Goal: Register for event/course

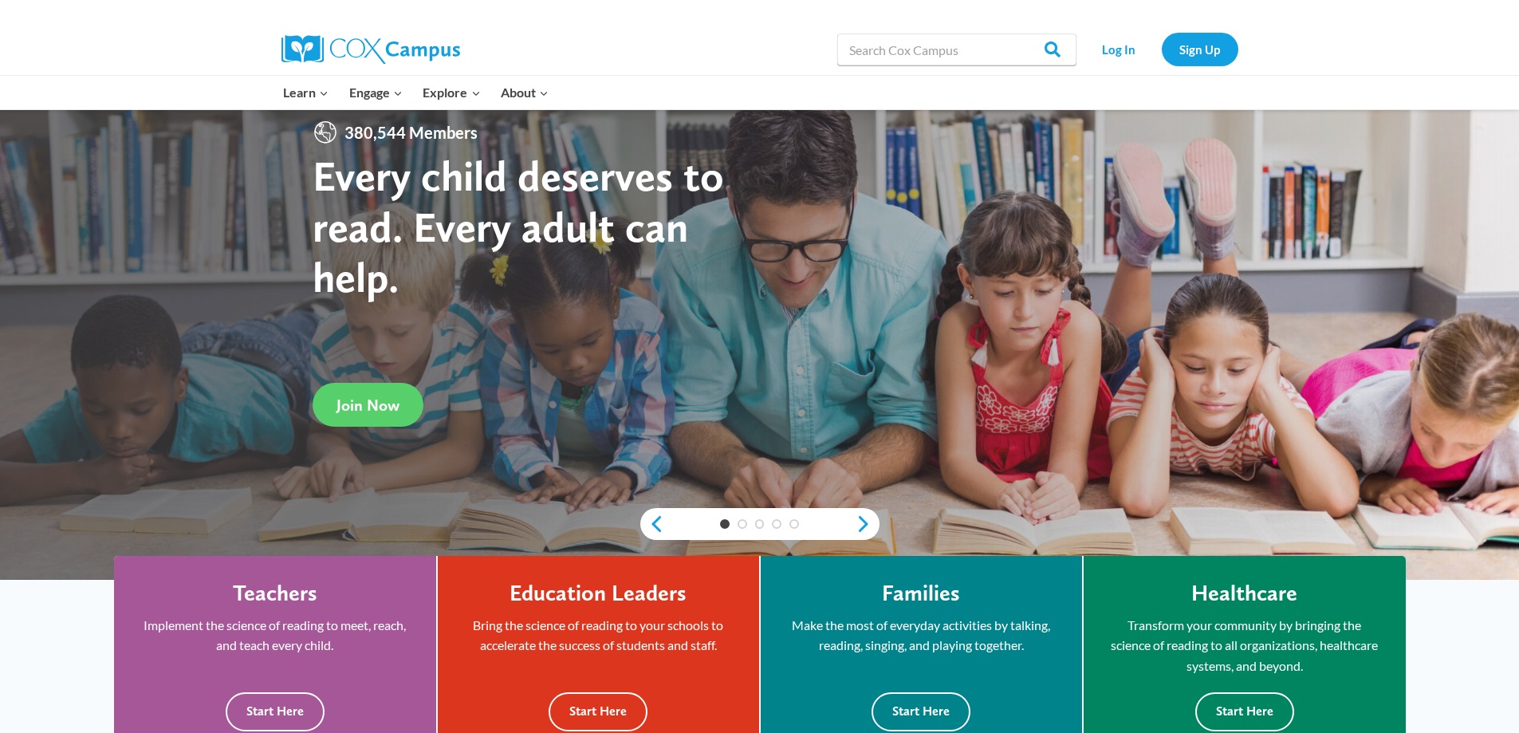
scroll to position [319, 0]
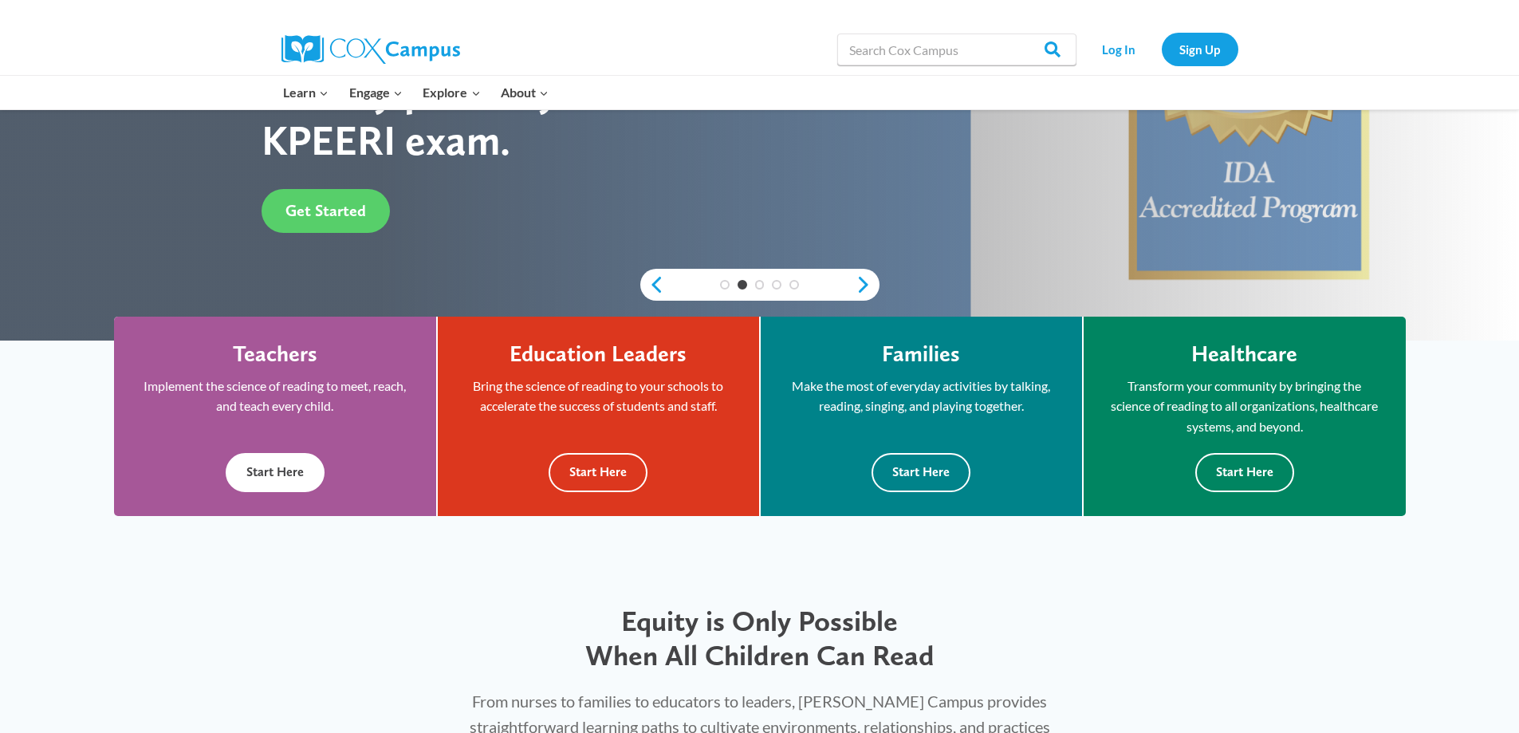
click at [292, 466] on button "Start Here" at bounding box center [275, 472] width 99 height 39
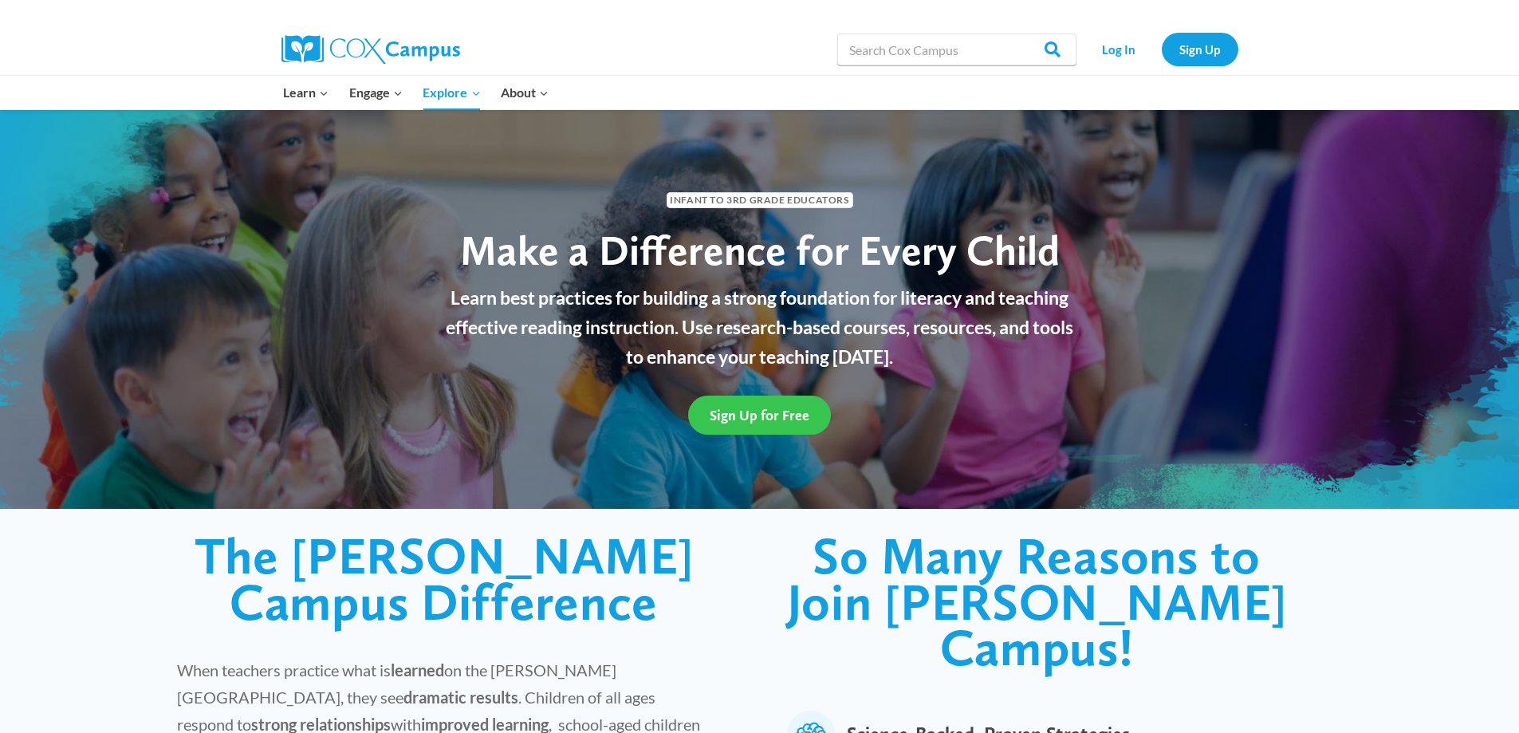
click at [785, 414] on span "Sign Up for Free" at bounding box center [760, 415] width 100 height 17
click at [1107, 54] on link "Log In" at bounding box center [1118, 49] width 69 height 33
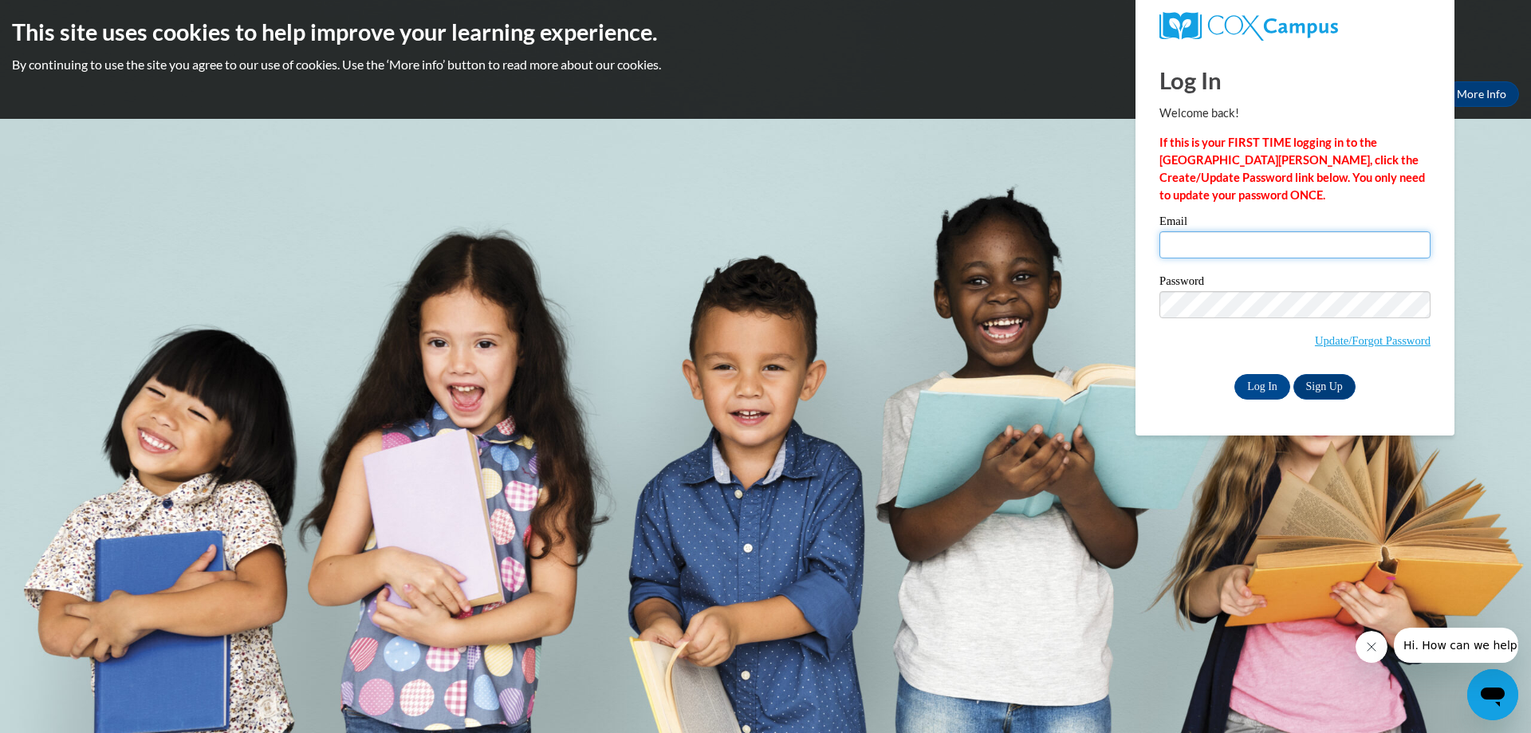
click at [1235, 250] on input "Email" at bounding box center [1294, 244] width 271 height 27
type input "director@stthomascolga.com"
click at [1327, 383] on link "Sign Up" at bounding box center [1324, 387] width 62 height 26
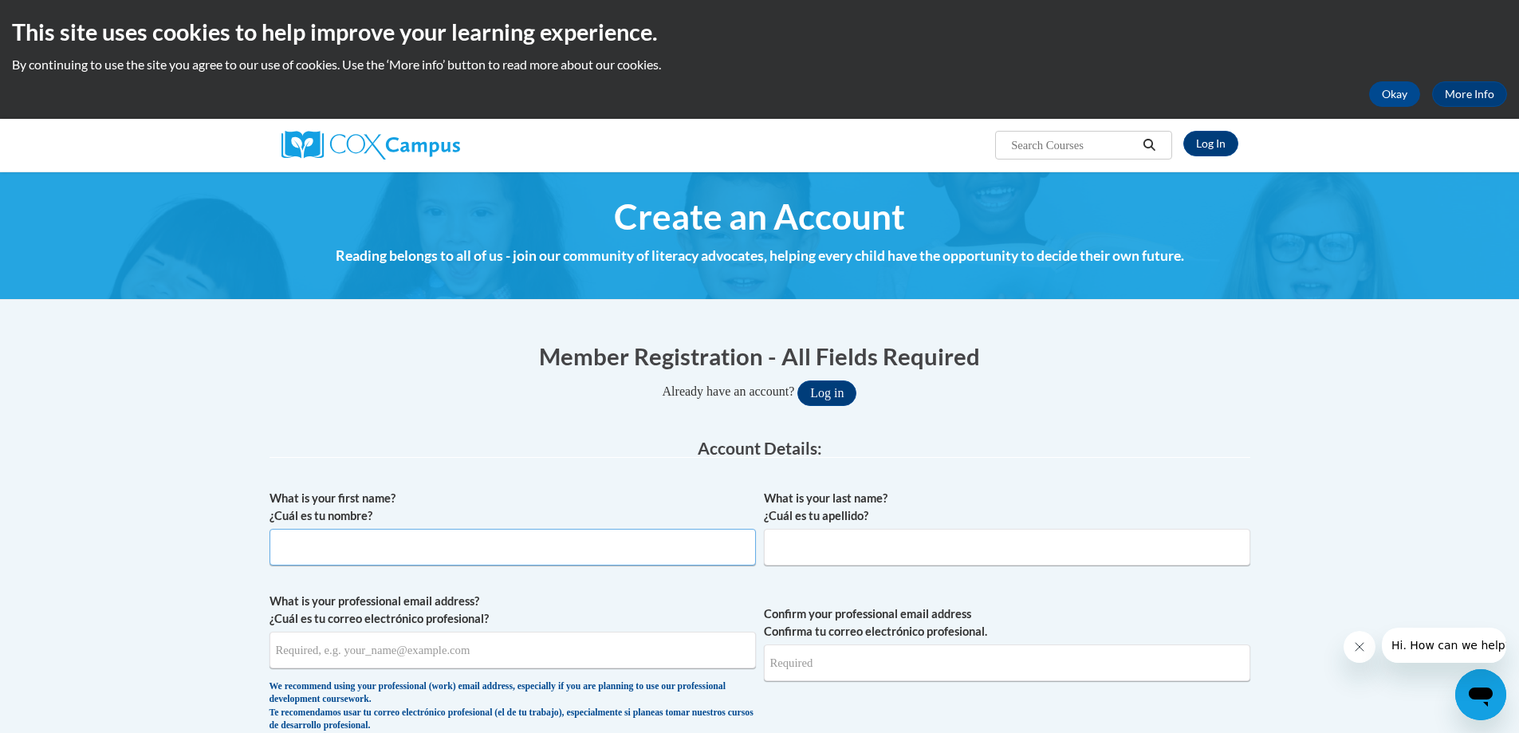
click at [374, 546] on input "What is your first name? ¿Cuál es tu nombre?" at bounding box center [512, 547] width 486 height 37
type input "Kym"
type input "Futch"
type input "director@stthomascolga.com"
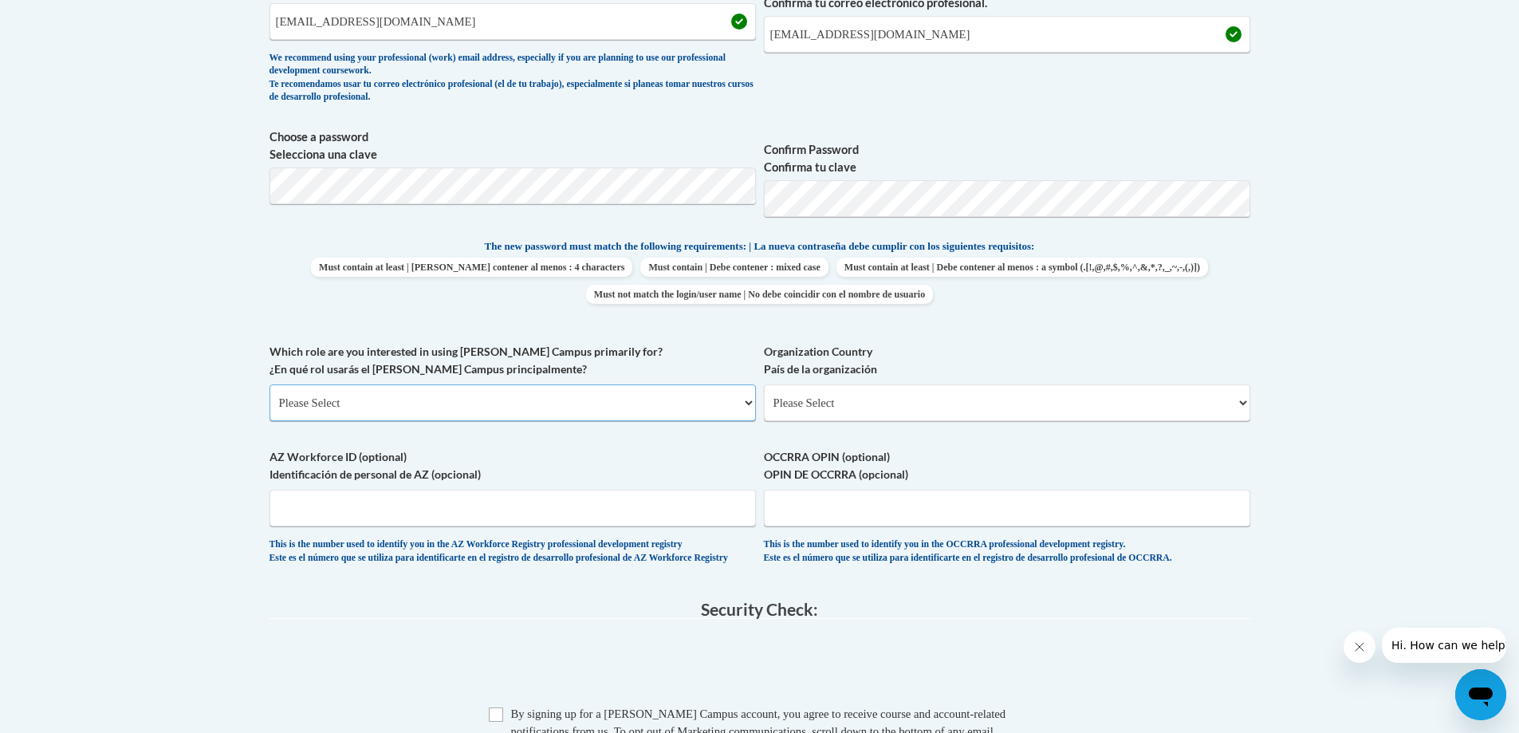
scroll to position [638, 0]
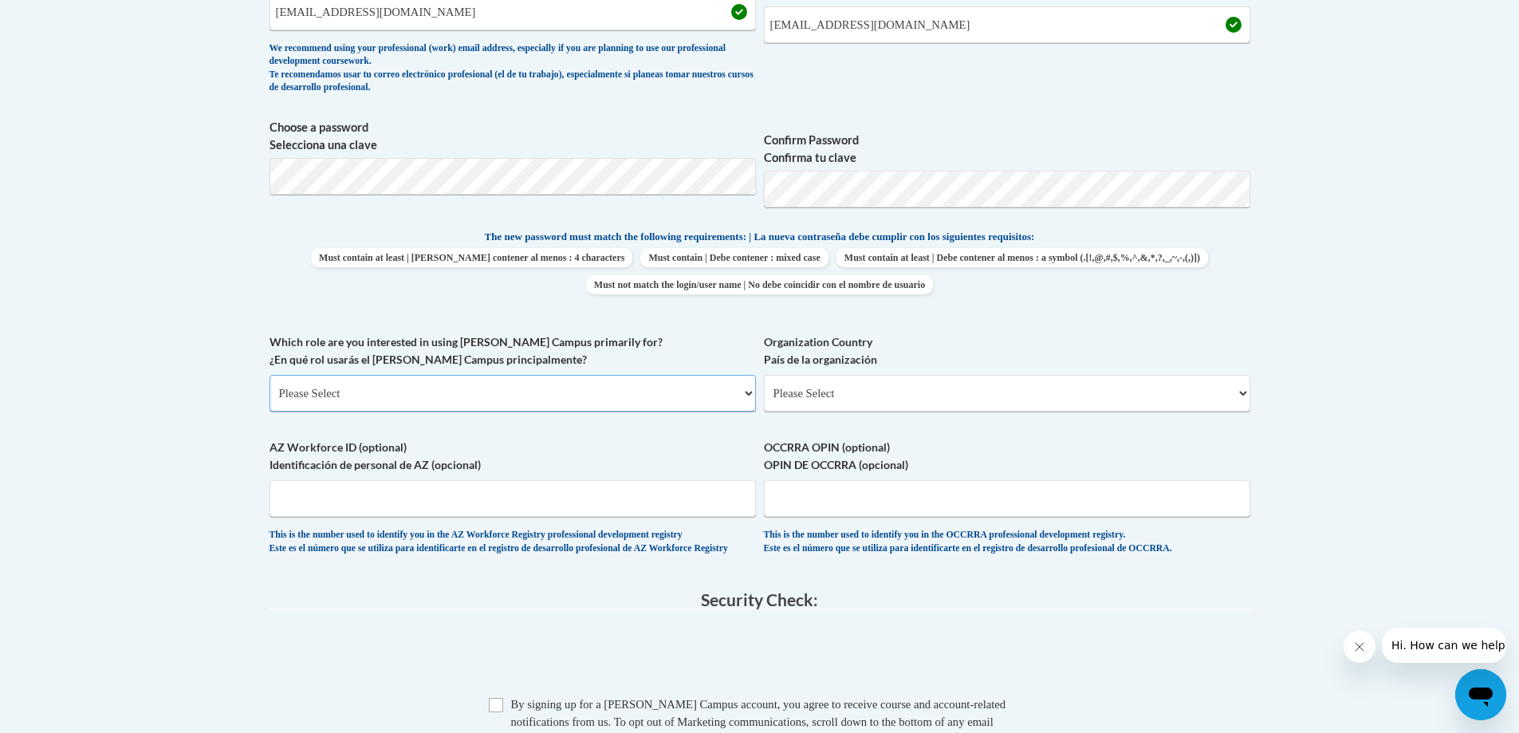
click at [470, 395] on select "Please Select College/University | Colegio/Universidad Community/Nonprofit Part…" at bounding box center [512, 393] width 486 height 37
select select "fbf2d438-af2f-41f8-98f1-81c410e29de3"
click at [269, 375] on select "Please Select College/University | Colegio/Universidad Community/Nonprofit Part…" at bounding box center [512, 393] width 486 height 37
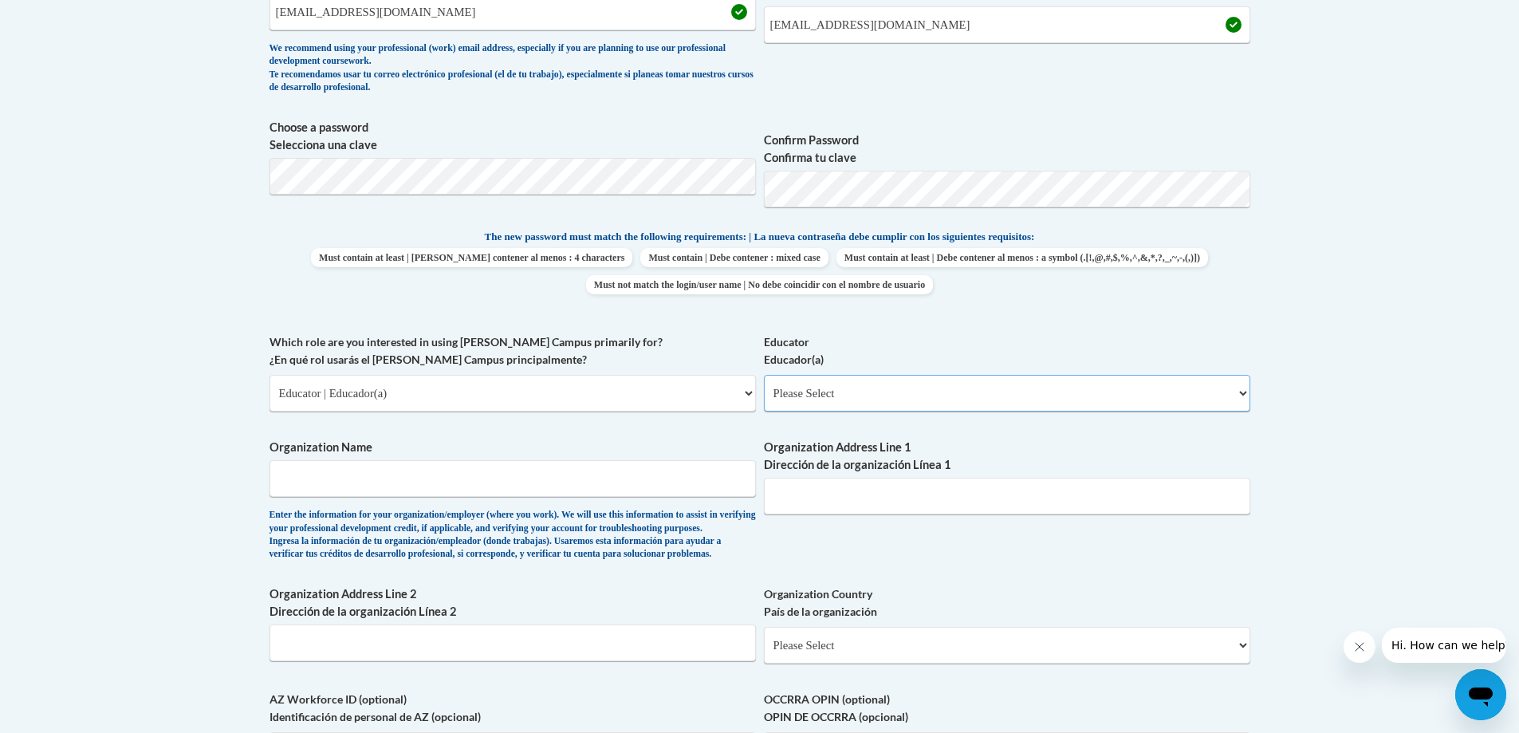
click at [837, 393] on select "Please Select Early Learning/Daycare Teacher/Family Home Care Provider | Maestr…" at bounding box center [1007, 393] width 486 height 37
select select "6732b29e-f5f4-40e4-a595-7dafd2b8fb29"
click at [764, 375] on select "Please Select Early Learning/Daycare Teacher/Family Home Care Provider | Maestr…" at bounding box center [1007, 393] width 486 height 37
click at [458, 482] on input "Organization Name" at bounding box center [512, 478] width 486 height 37
type input "St. Thomas Day School"
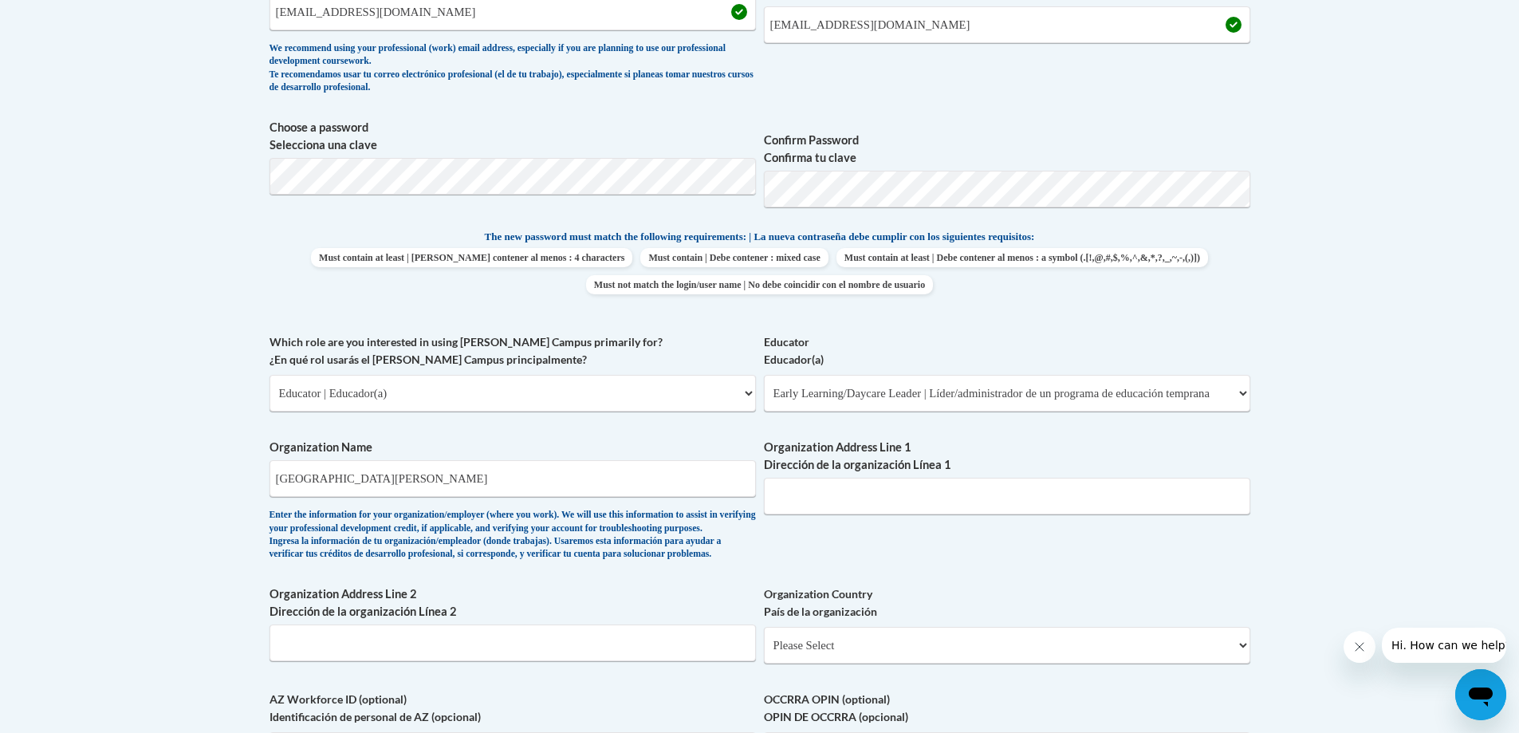
type input "2100 Hilton Avenue"
type input "St. Thomas Day School"
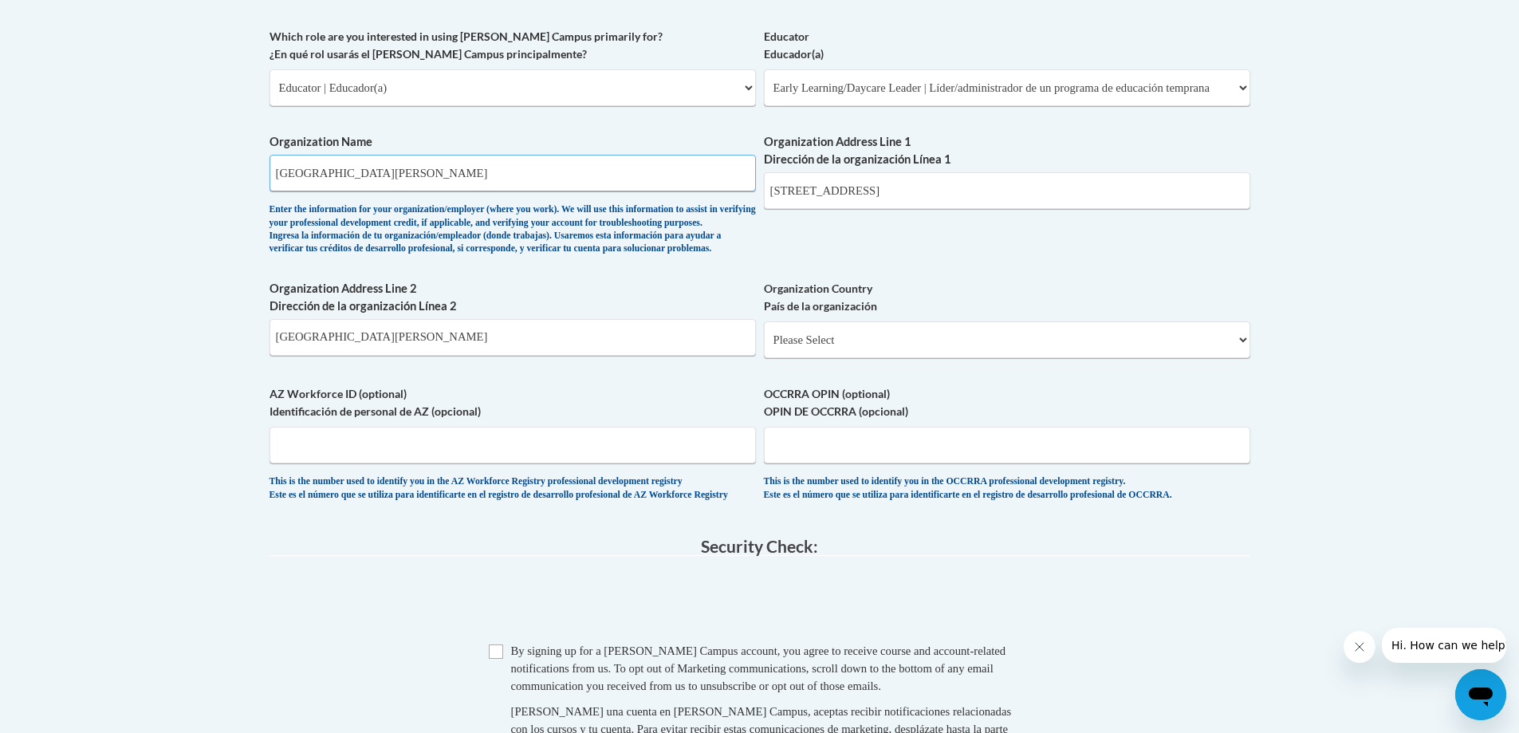
scroll to position [957, 0]
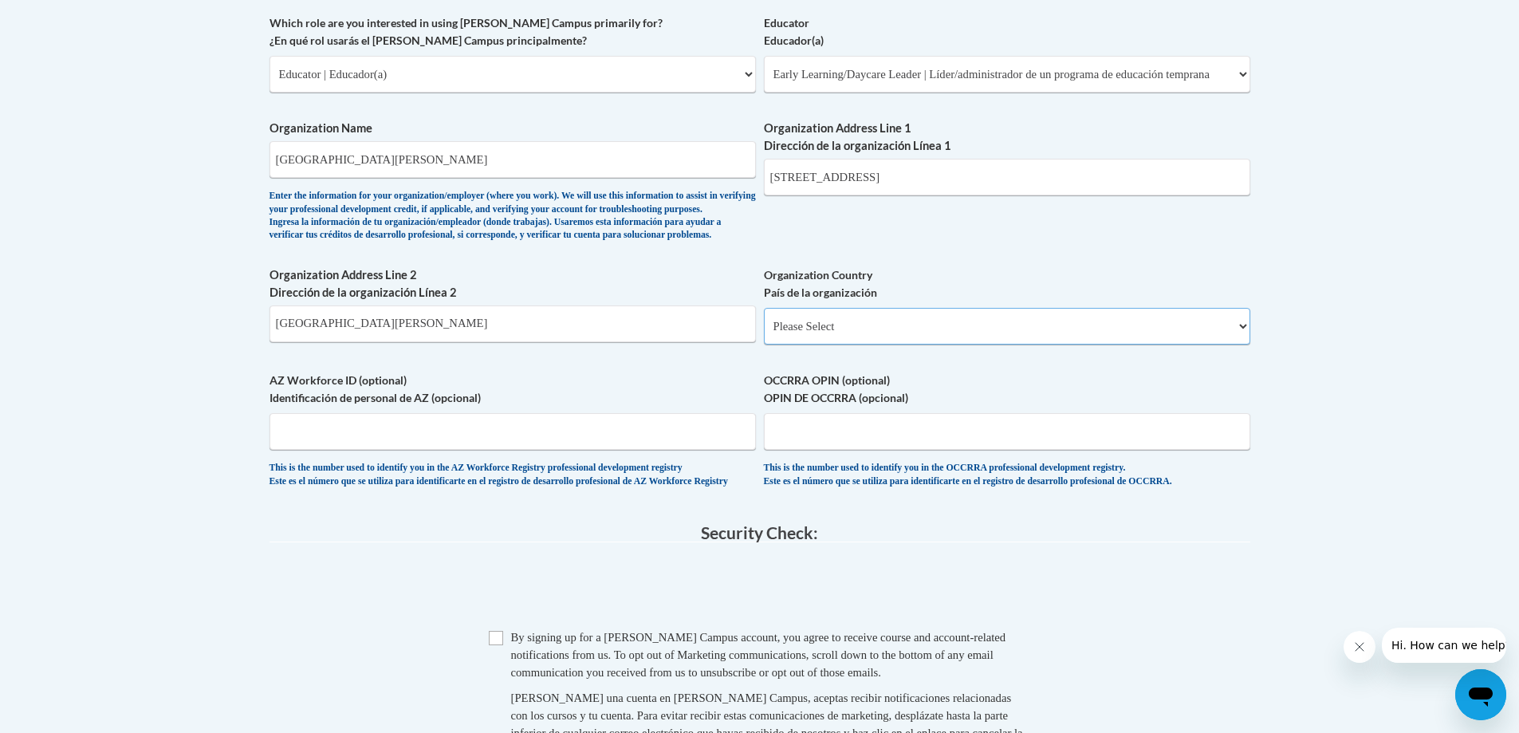
click at [860, 344] on select "Please Select United States | Estados Unidos Outside of the United States | Fue…" at bounding box center [1007, 326] width 486 height 37
select select "ad49bcad-a171-4b2e-b99c-48b446064914"
click at [764, 333] on select "Please Select United States | Estados Unidos Outside of the United States | Fue…" at bounding box center [1007, 326] width 486 height 37
select select
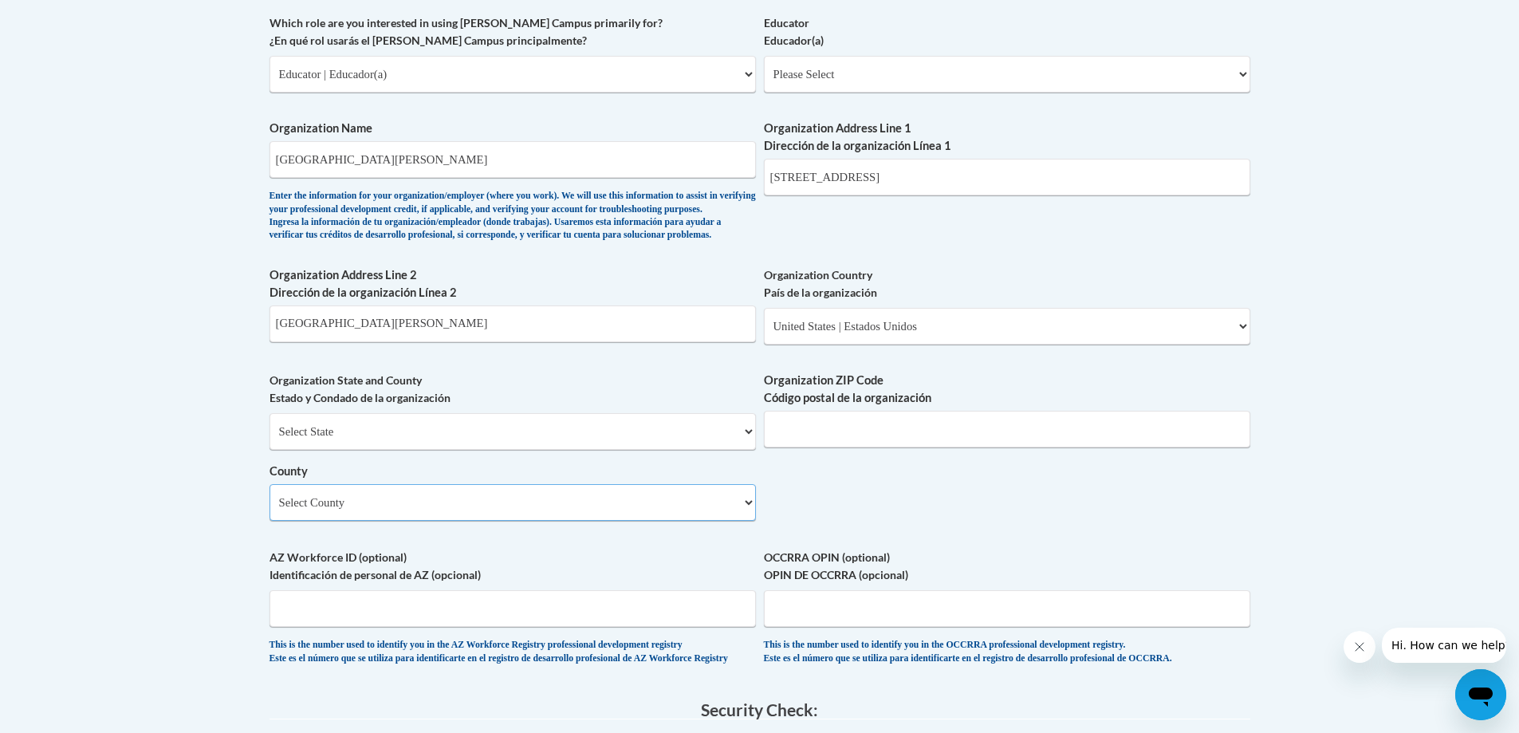
click at [529, 521] on select "Select County Appling Atkinson Bacon Baker Baldwin Banks Barrow Bartow Ben Hill…" at bounding box center [512, 502] width 486 height 37
select select "Muscogee"
click at [269, 510] on select "Select County Appling Atkinson Bacon Baker Baldwin Banks Barrow Bartow Ben Hill…" at bounding box center [512, 502] width 486 height 37
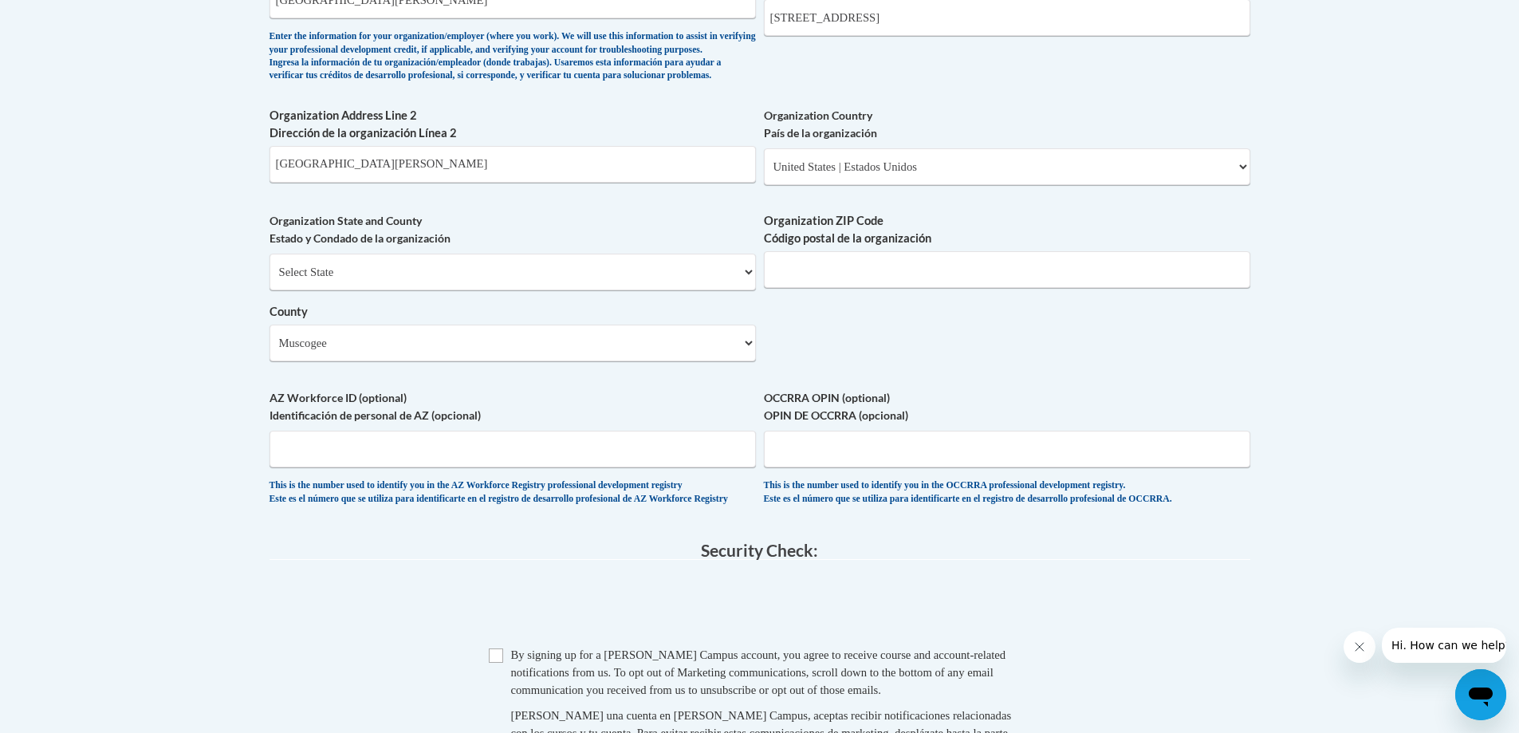
scroll to position [1355, 0]
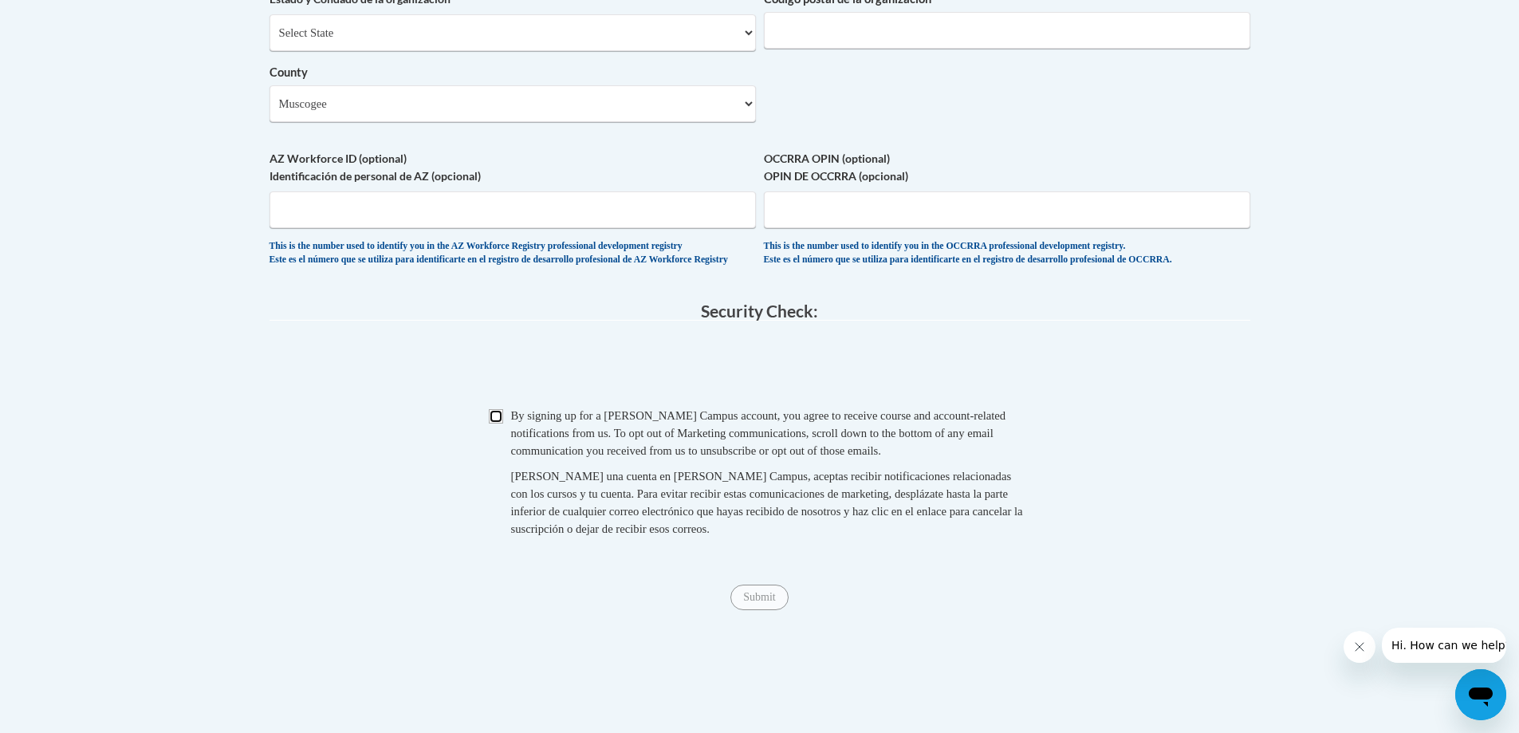
click at [493, 423] on input "Checkbox" at bounding box center [496, 416] width 14 height 14
checkbox input "true"
click at [741, 610] on input "Submit" at bounding box center [758, 597] width 57 height 26
click at [872, 49] on input "Organization ZIP Code Código postal de la organización" at bounding box center [1007, 30] width 486 height 37
type input "31906-1500"
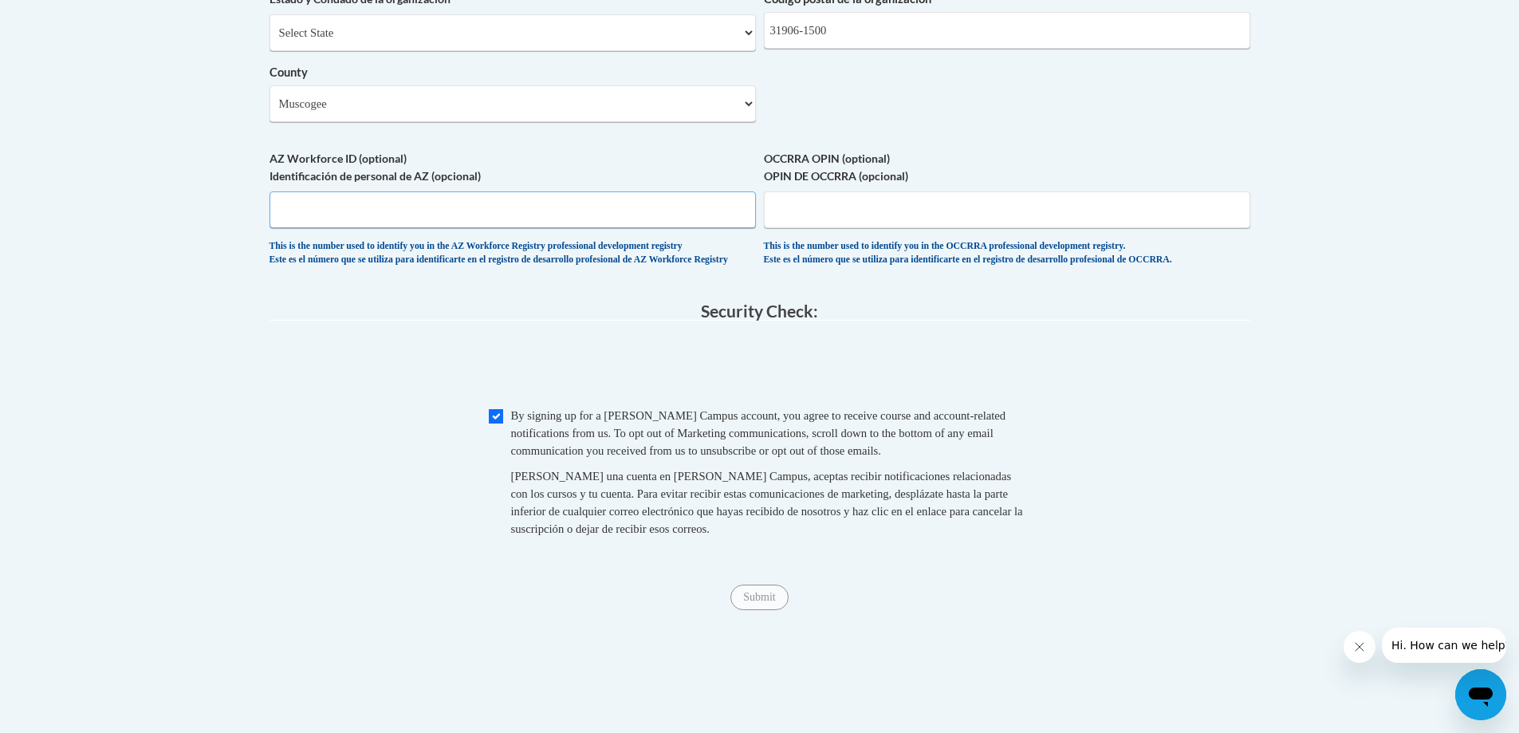
click at [414, 228] on input "AZ Workforce ID (optional) Identificación de personal de AZ (opcional)" at bounding box center [512, 209] width 486 height 37
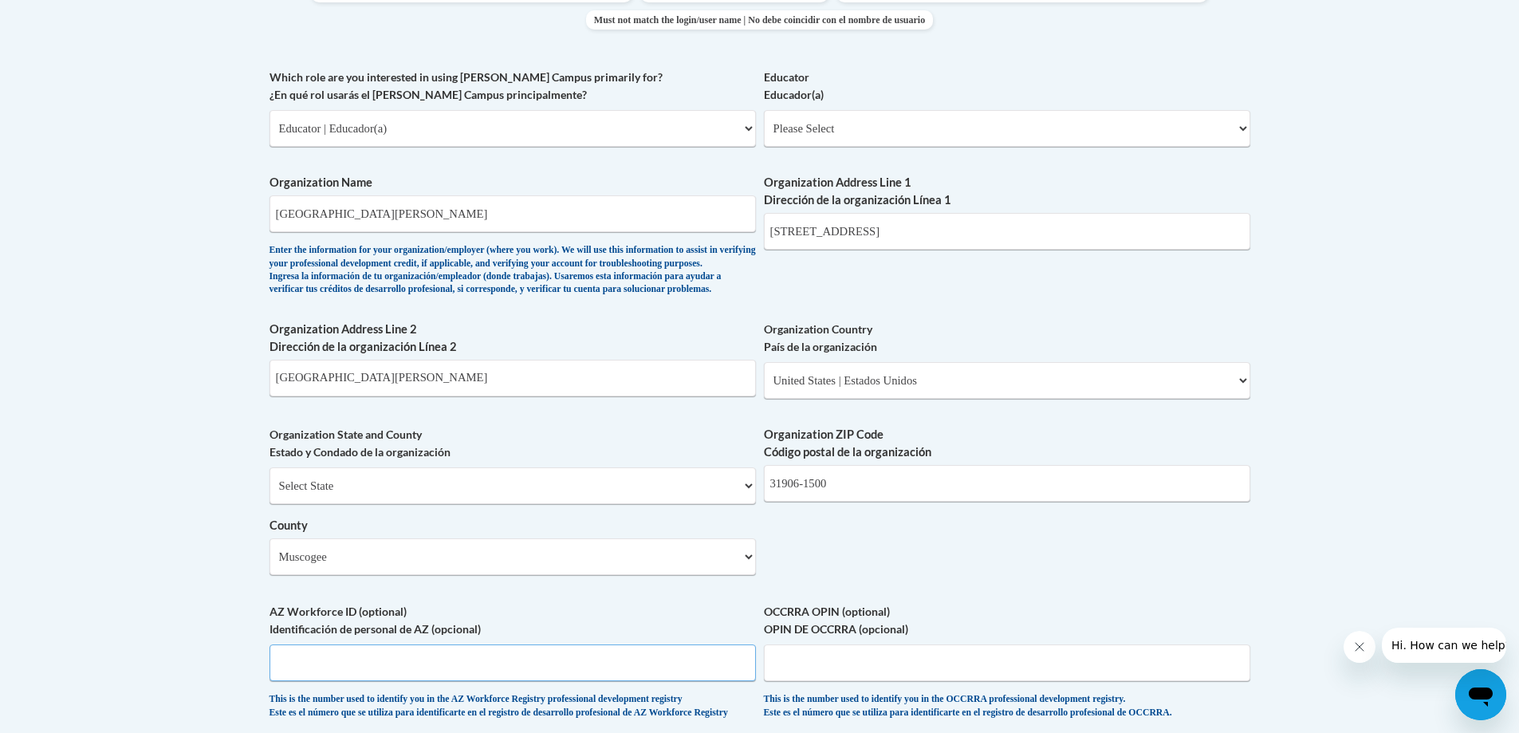
scroll to position [797, 0]
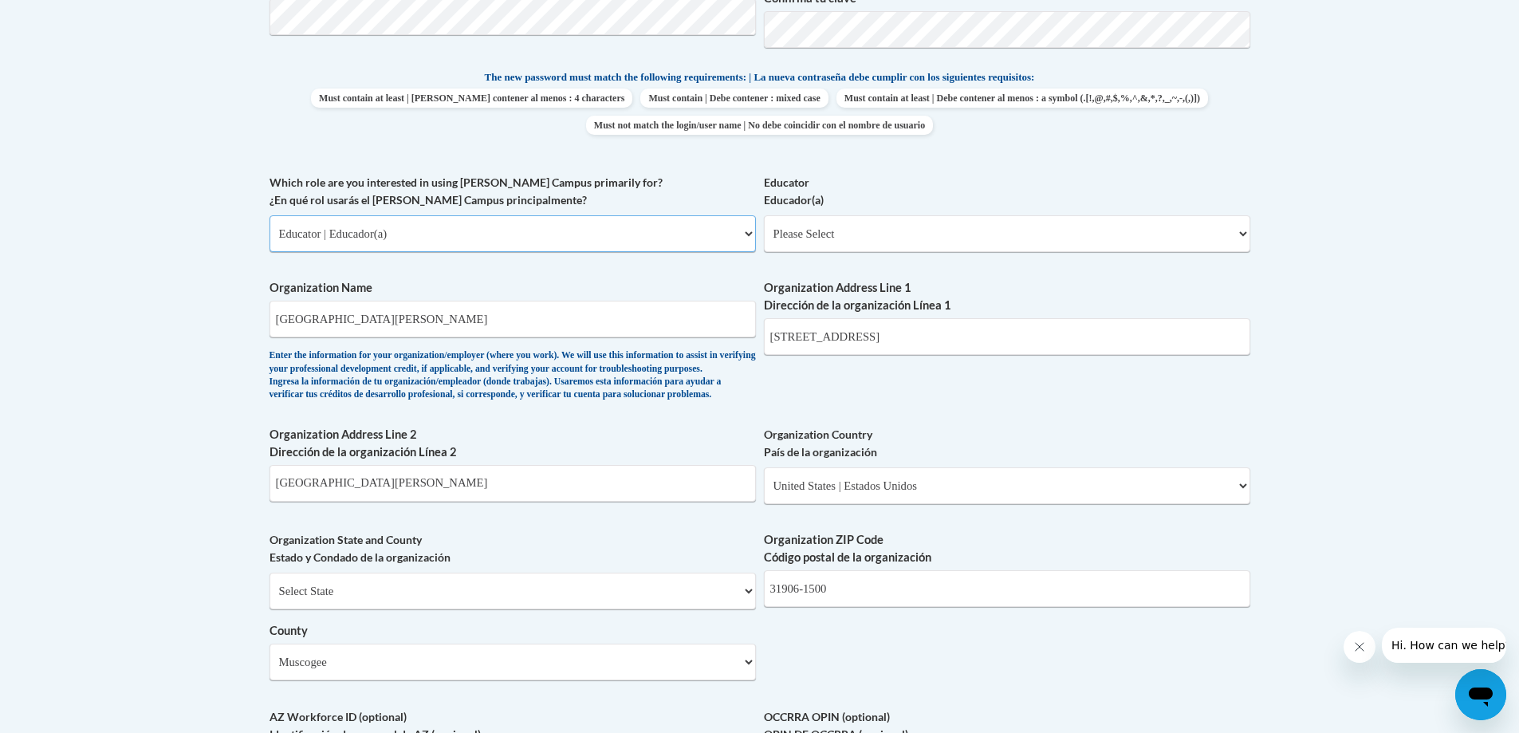
click at [462, 241] on select "Please Select College/University | Colegio/Universidad Community/Nonprofit Part…" at bounding box center [512, 233] width 486 height 37
click at [269, 215] on select "Please Select College/University | Colegio/Universidad Community/Nonprofit Part…" at bounding box center [512, 233] width 486 height 37
click at [865, 228] on select "Please Select Early Learning/Daycare Teacher/Family Home Care Provider | Maestr…" at bounding box center [1007, 233] width 486 height 37
select select "6732b29e-f5f4-40e4-a595-7dafd2b8fb29"
click at [764, 215] on select "Please Select Early Learning/Daycare Teacher/Family Home Care Provider | Maestr…" at bounding box center [1007, 233] width 486 height 37
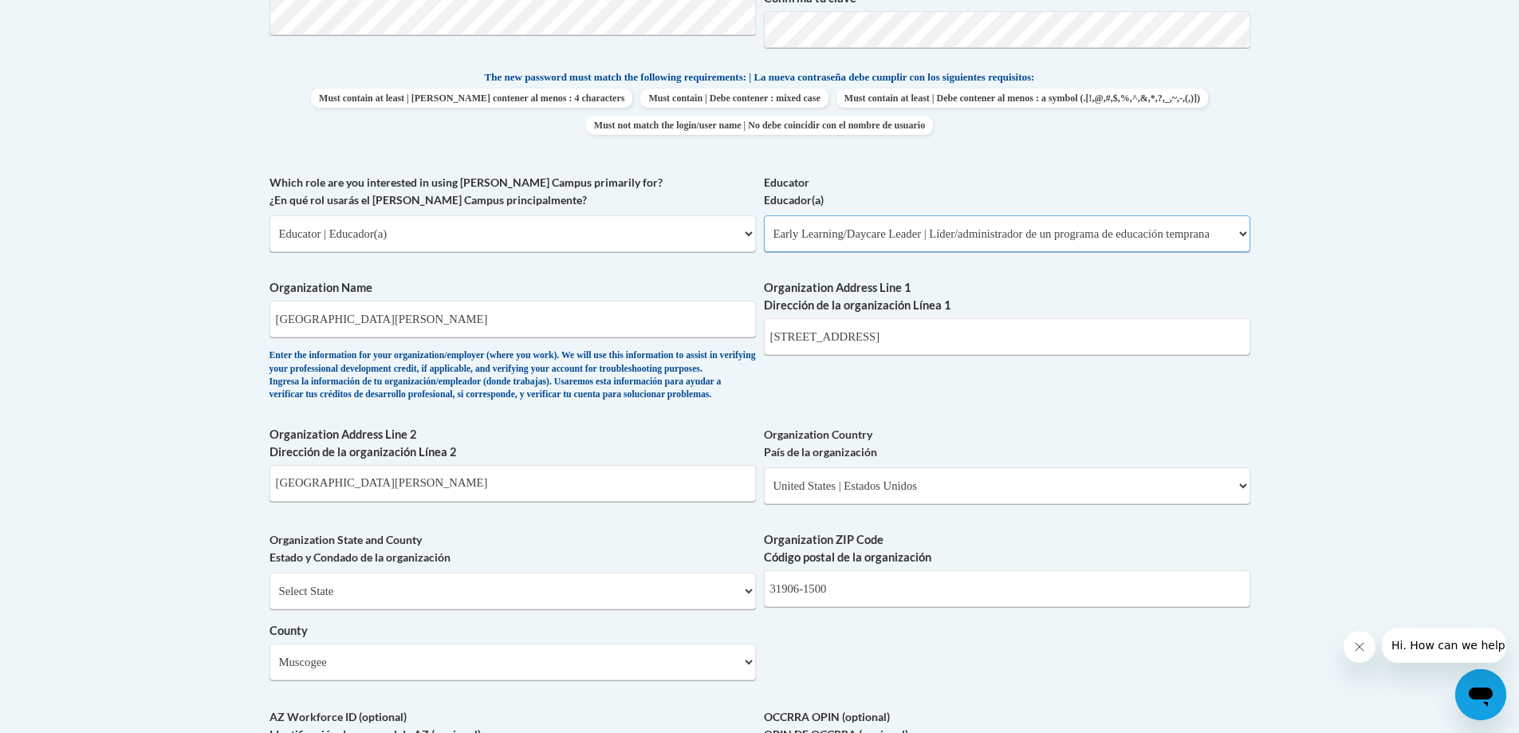
select select "null"
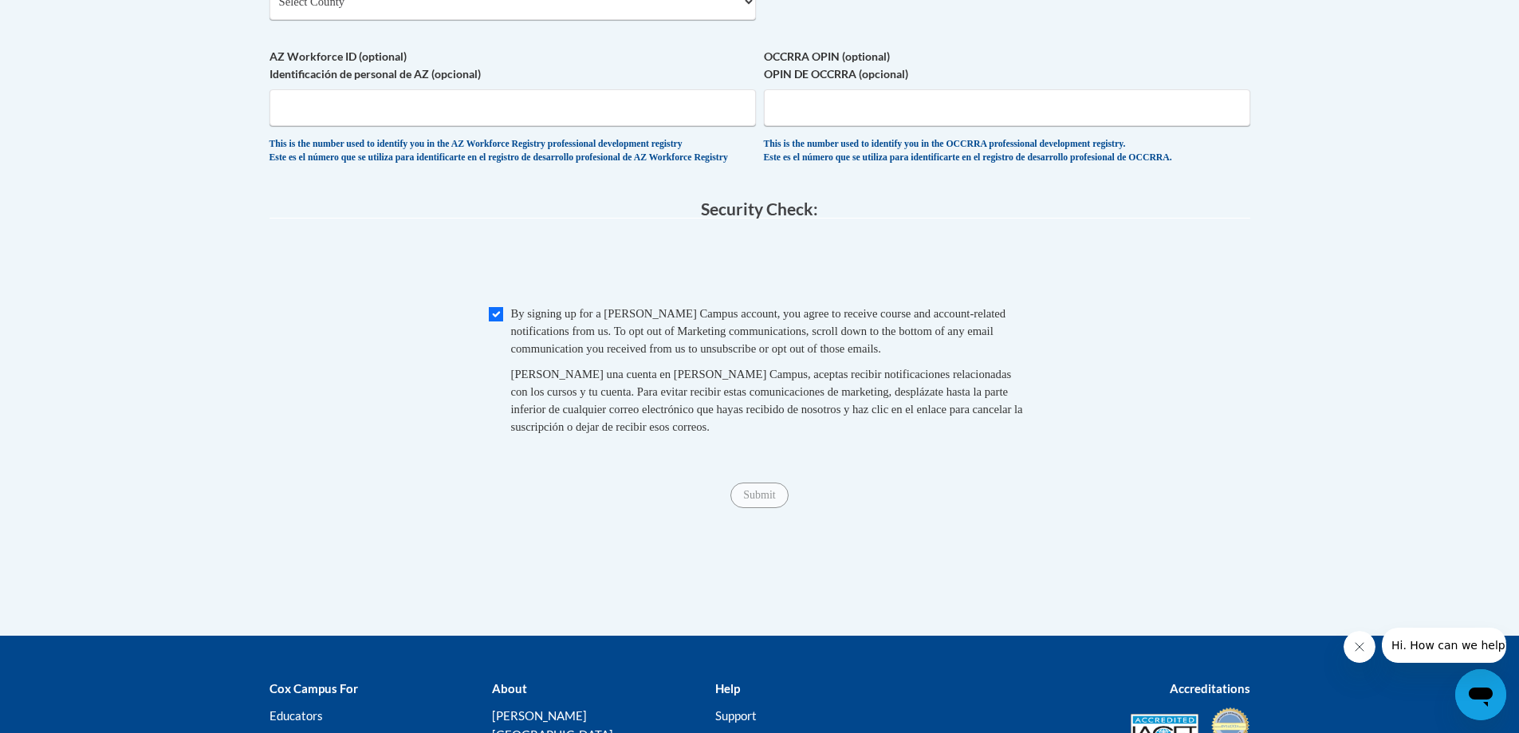
scroll to position [1594, 0]
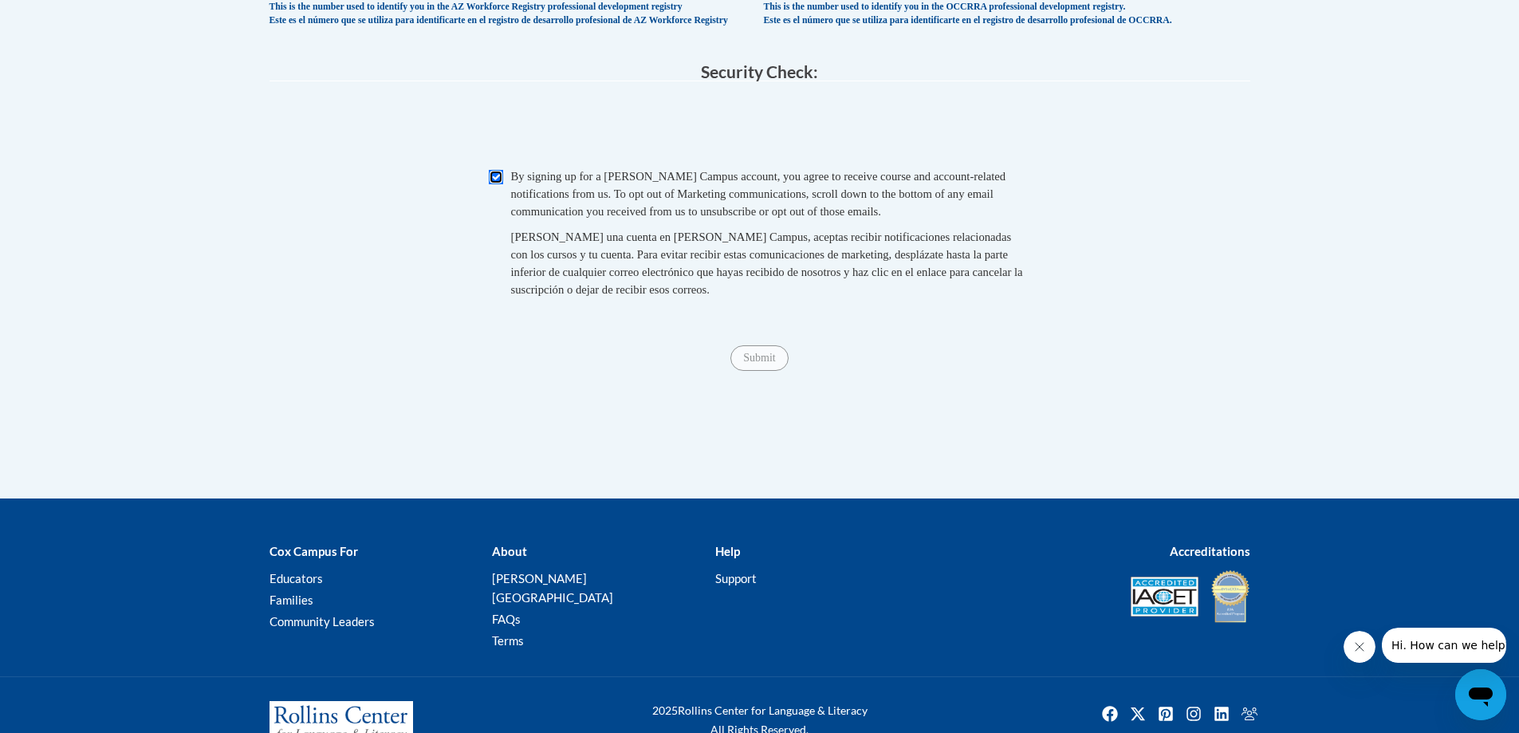
click at [498, 184] on input "Checkbox" at bounding box center [496, 177] width 14 height 14
click at [493, 184] on input "Checkbox" at bounding box center [496, 177] width 14 height 14
checkbox input "true"
click at [761, 371] on input "Submit" at bounding box center [758, 358] width 57 height 26
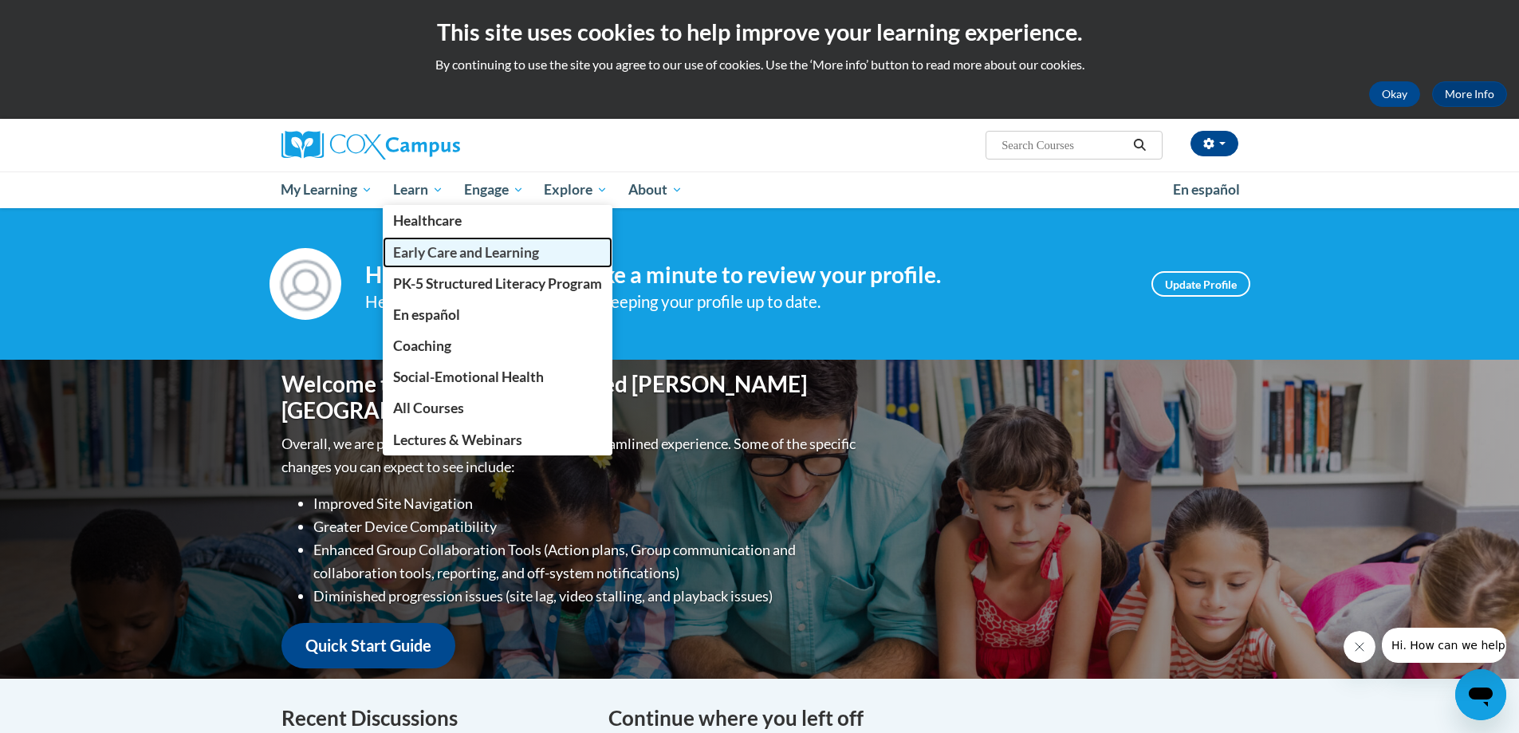
click at [416, 248] on span "Early Care and Learning" at bounding box center [466, 252] width 146 height 17
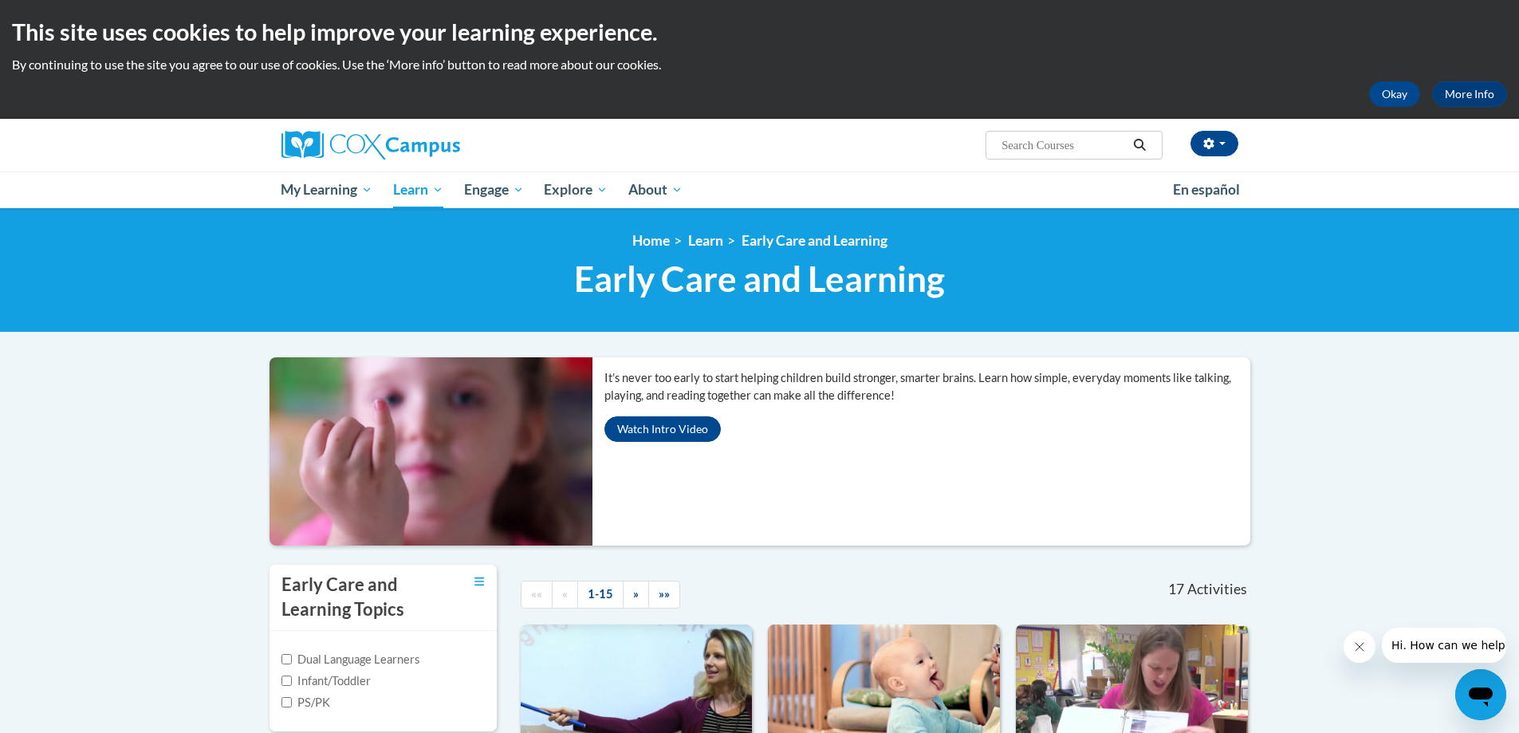
click at [1026, 140] on input "Search..." at bounding box center [1064, 145] width 128 height 19
type input "power of Language for Infants and Toddlers"
click at [1139, 147] on icon "Search" at bounding box center [1139, 145] width 14 height 12
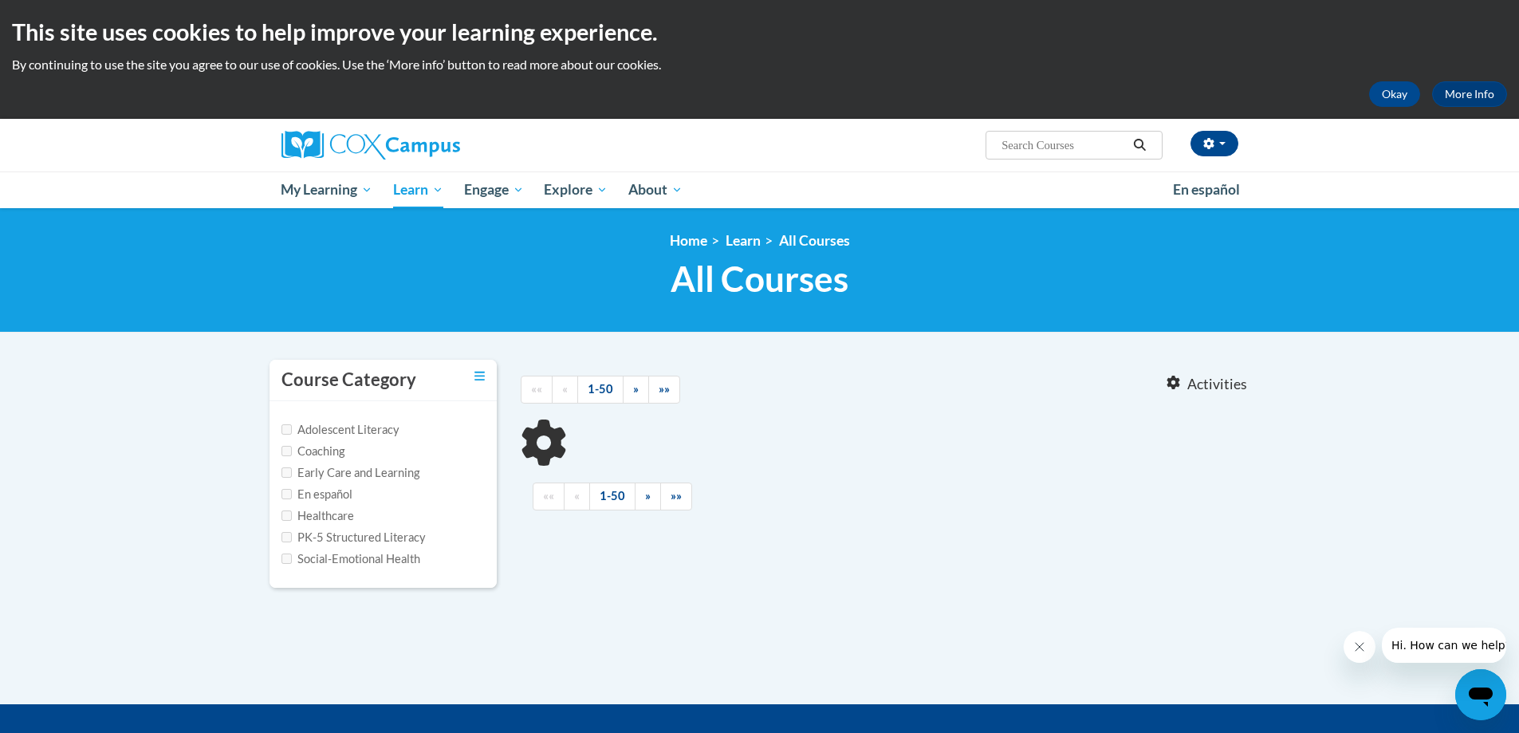
type input "power of Language for Infants and Toddlers"
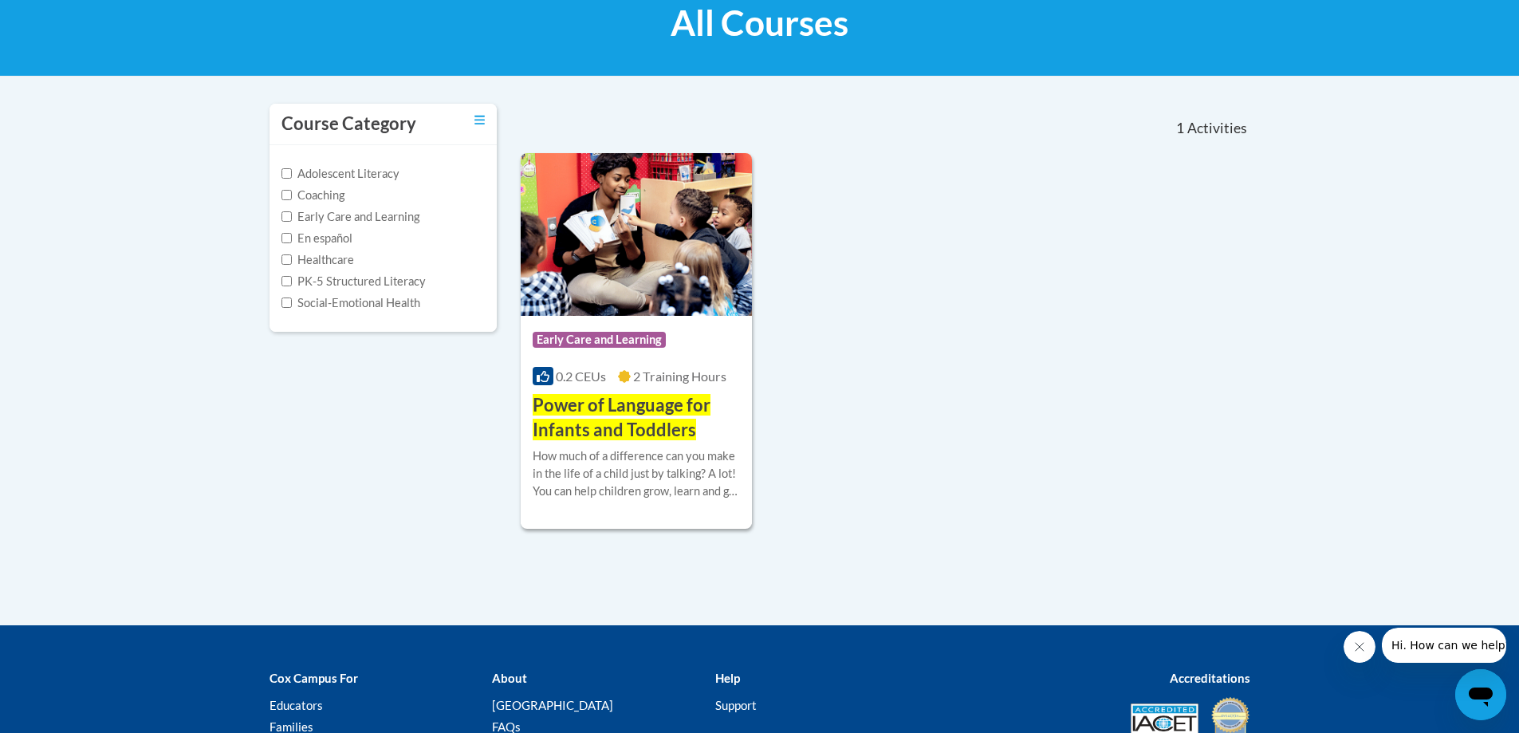
scroll to position [319, 0]
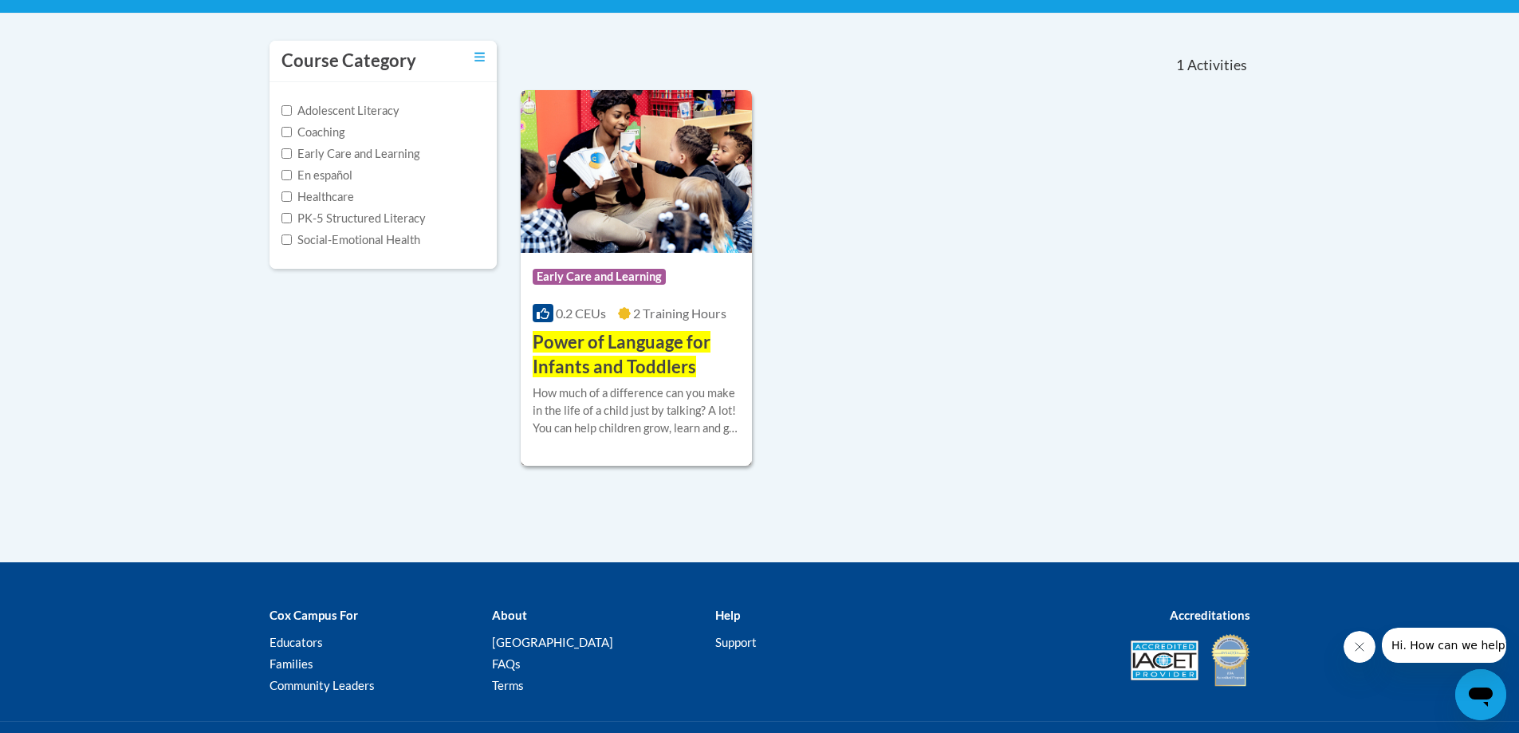
click at [649, 354] on h3 "Power of Language for Infants and Toddlers" at bounding box center [637, 354] width 208 height 49
